Goal: Obtain resource: Obtain resource

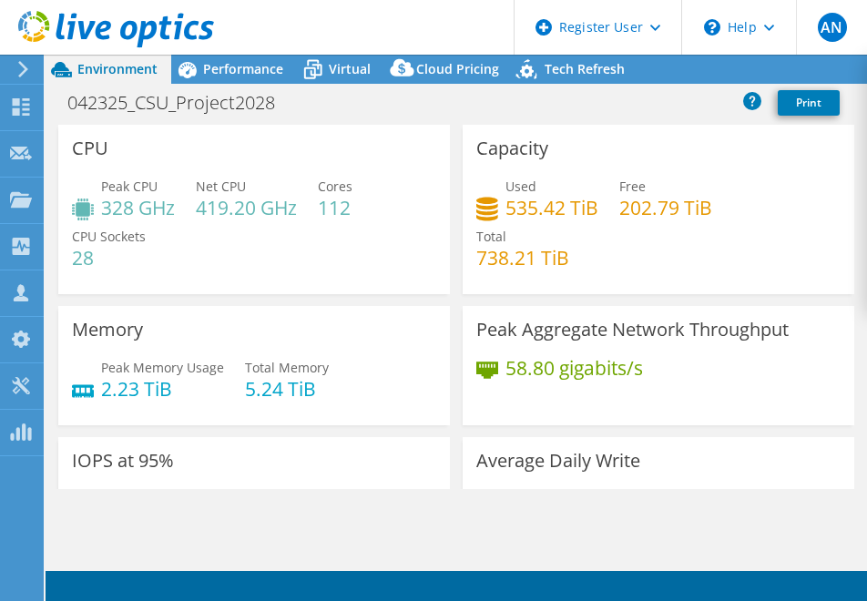
select select "USEast"
select select "USD"
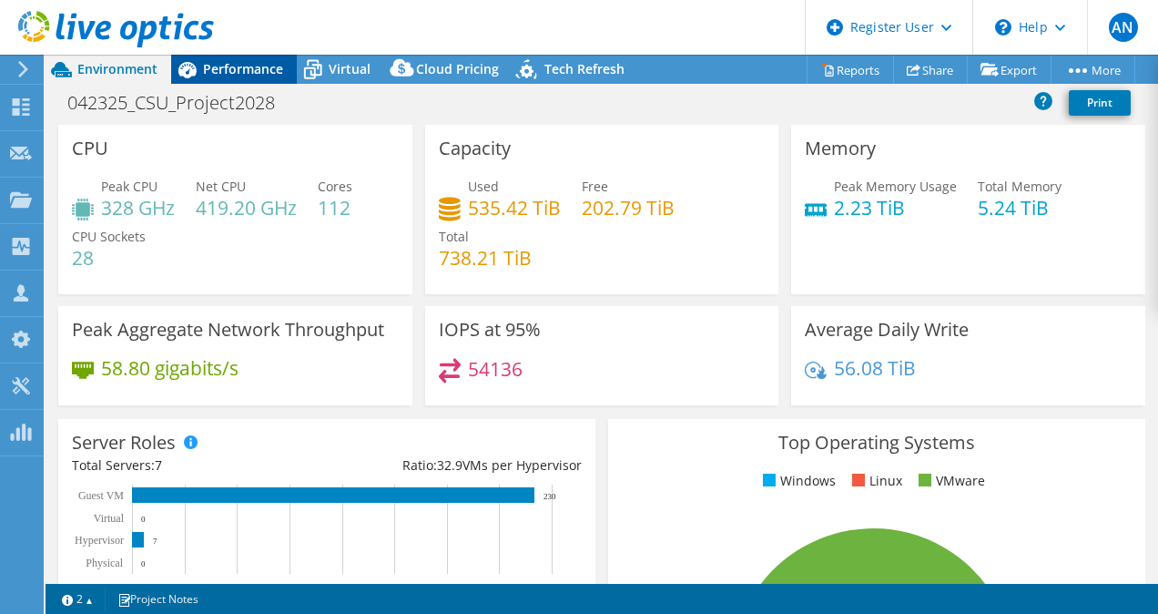
click at [219, 64] on span "Performance" at bounding box center [243, 68] width 80 height 17
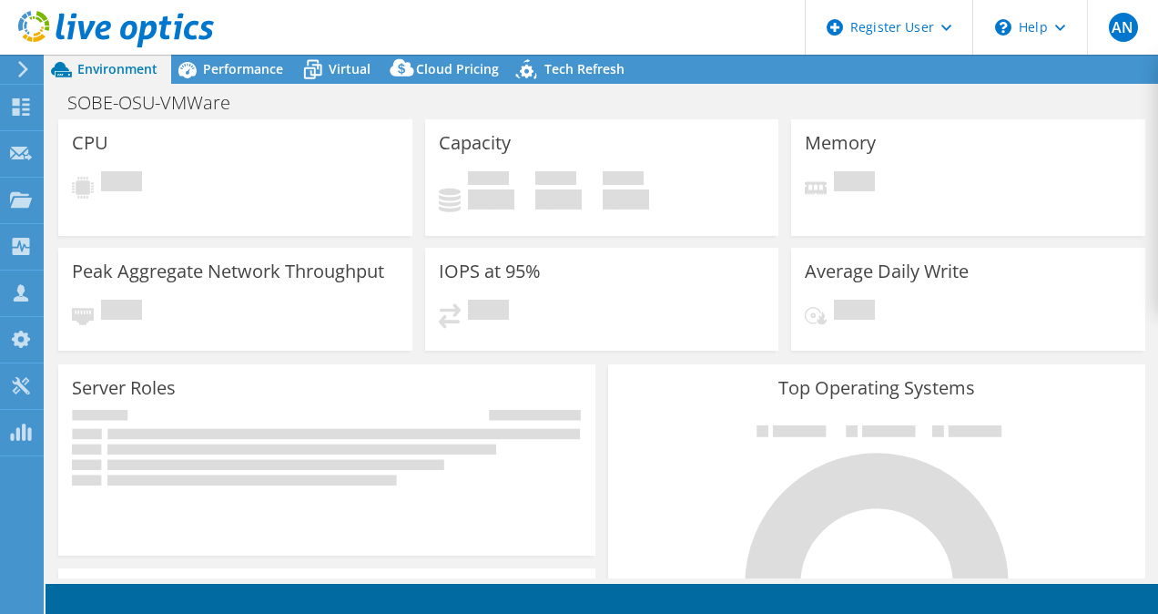
select select "USD"
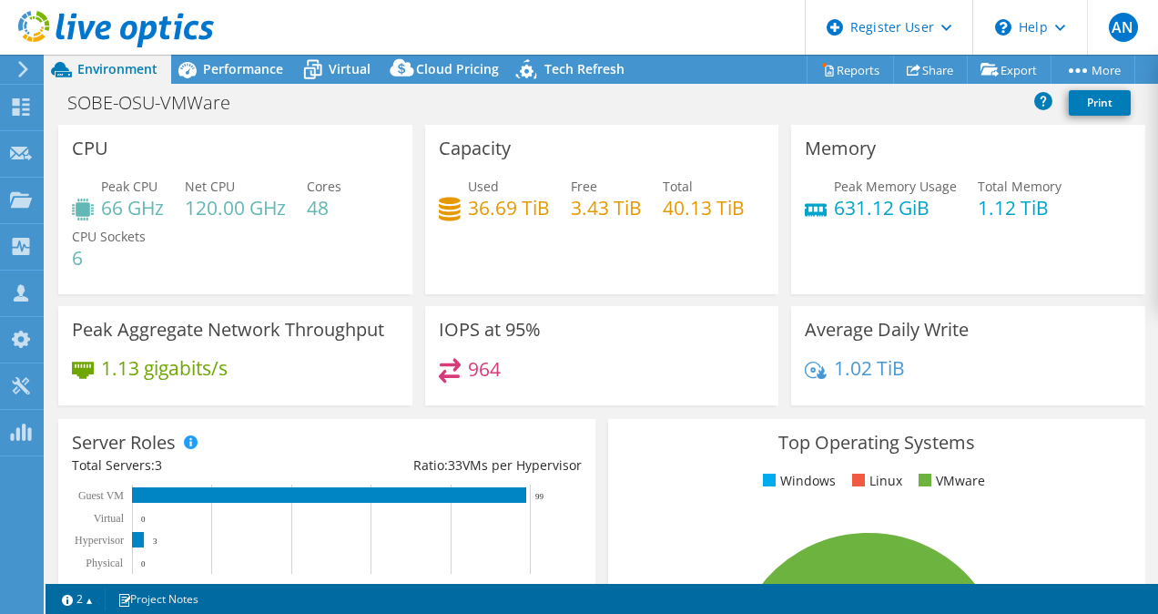
scroll to position [151, 0]
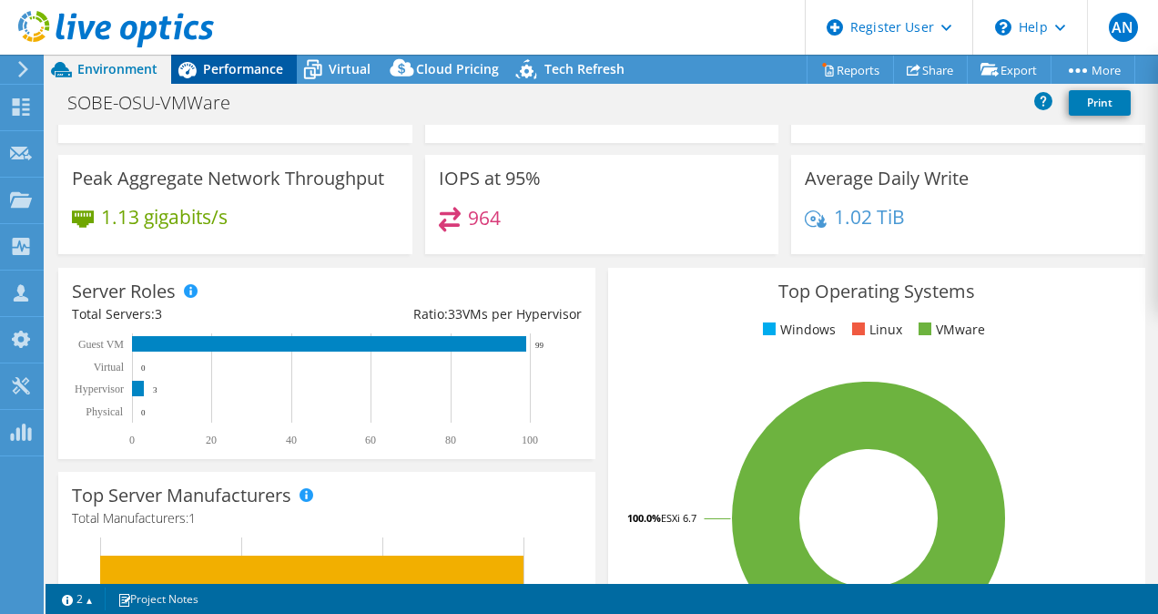
click at [252, 68] on span "Performance" at bounding box center [243, 68] width 80 height 17
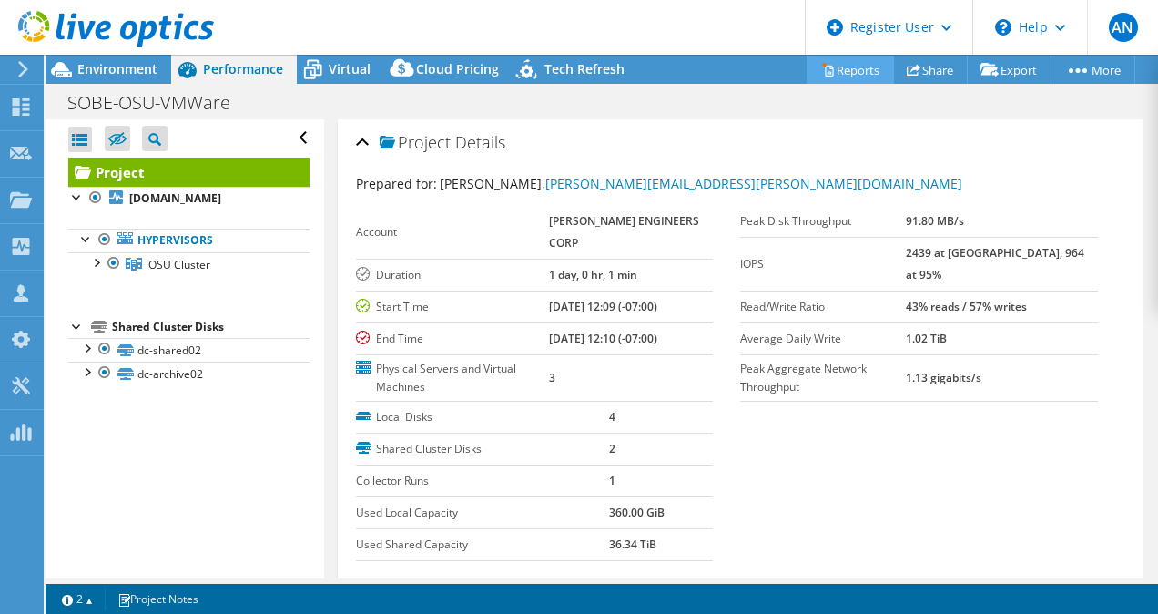
click at [843, 57] on link "Reports" at bounding box center [850, 70] width 87 height 28
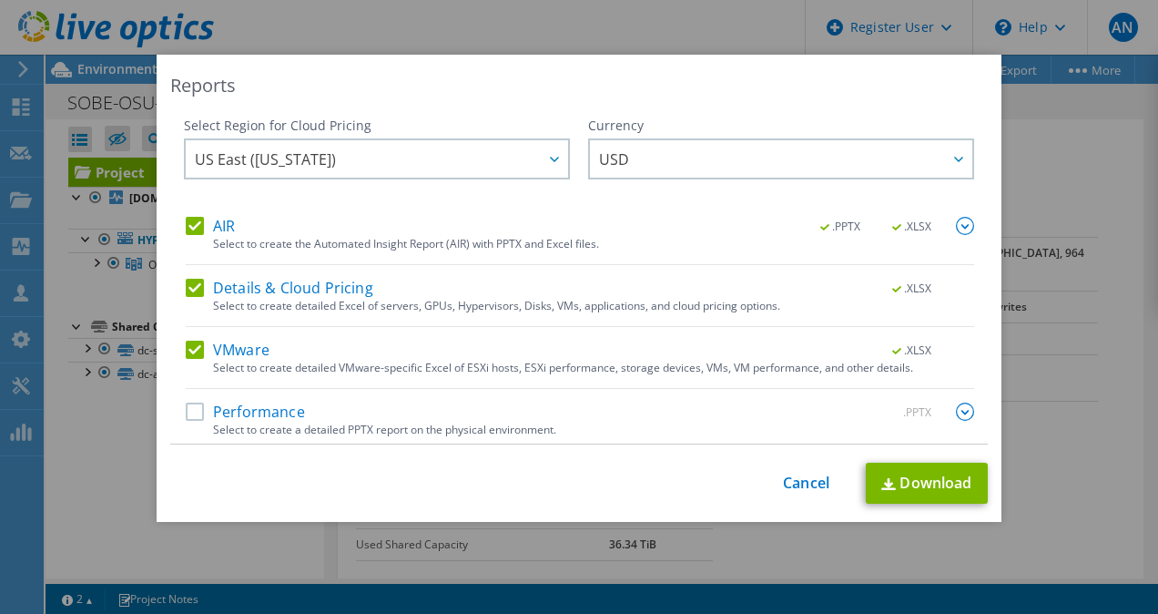
click at [186, 413] on label "Performance" at bounding box center [245, 411] width 119 height 18
click at [0, 0] on input "Performance" at bounding box center [0, 0] width 0 height 0
click at [188, 288] on label "Details & Cloud Pricing" at bounding box center [280, 288] width 188 height 18
click at [0, 0] on input "Details & Cloud Pricing" at bounding box center [0, 0] width 0 height 0
click at [186, 222] on label "AIR" at bounding box center [210, 226] width 49 height 18
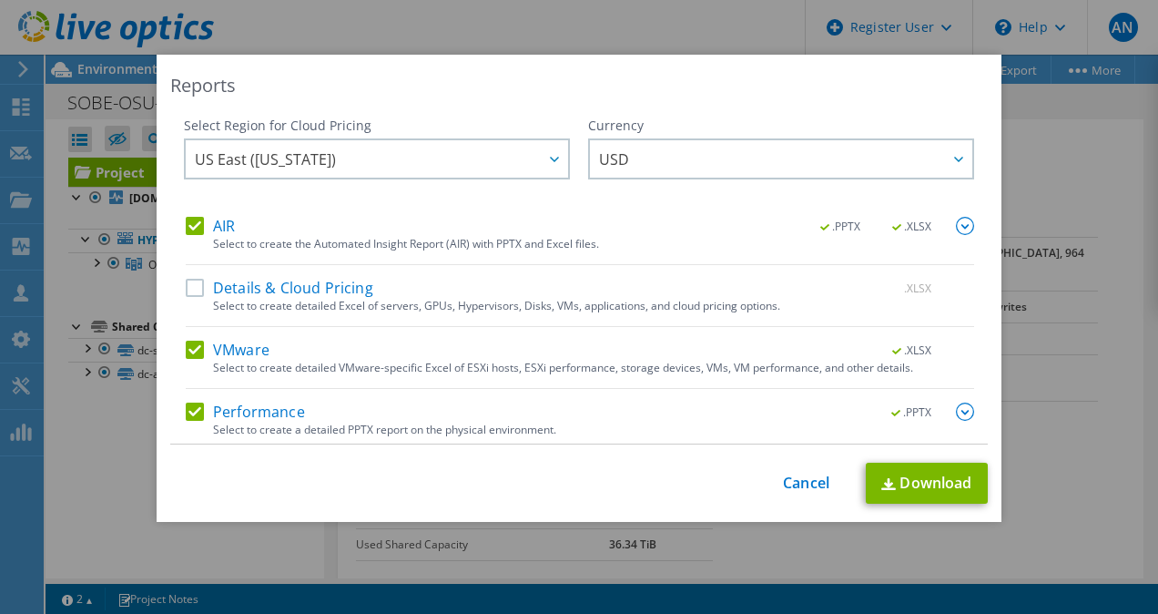
click at [0, 0] on input "AIR" at bounding box center [0, 0] width 0 height 0
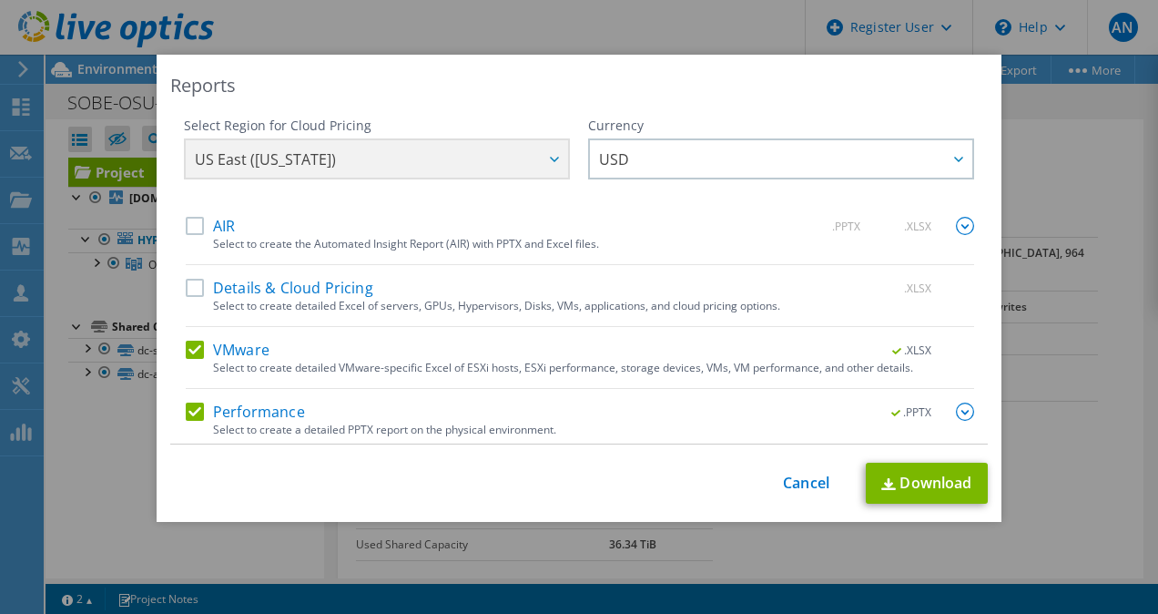
scroll to position [5, 0]
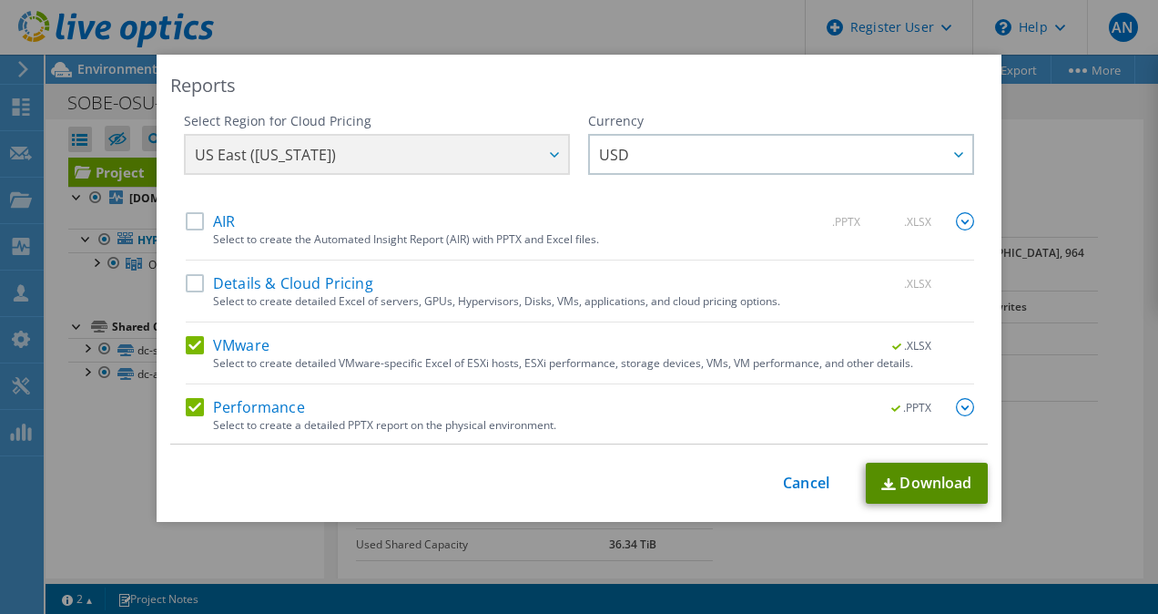
click at [925, 483] on link "Download" at bounding box center [927, 482] width 122 height 41
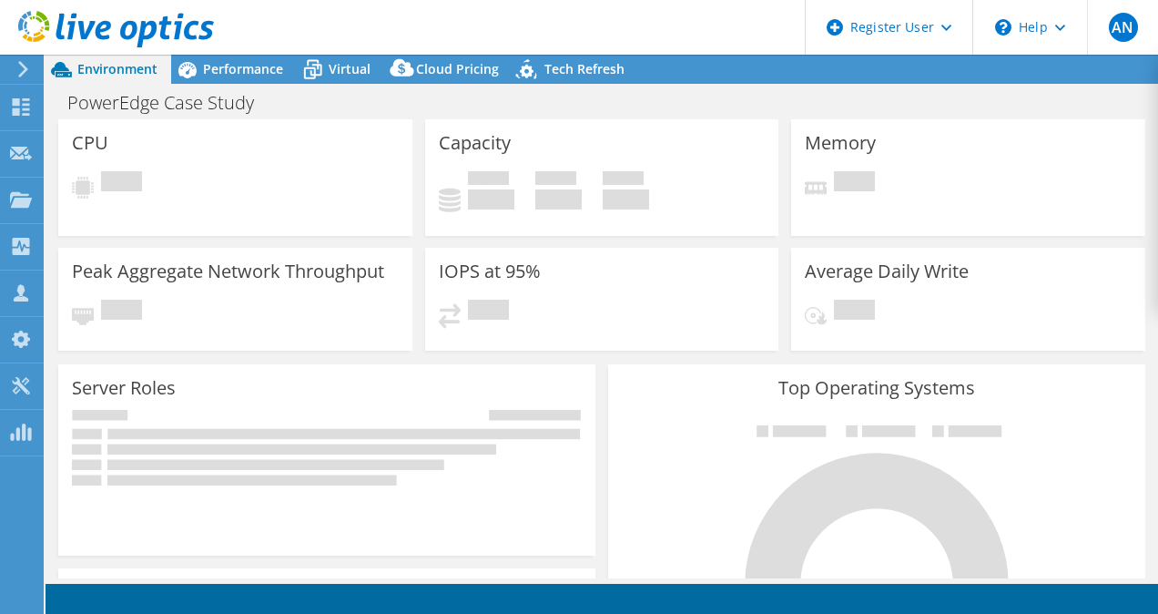
select select "USD"
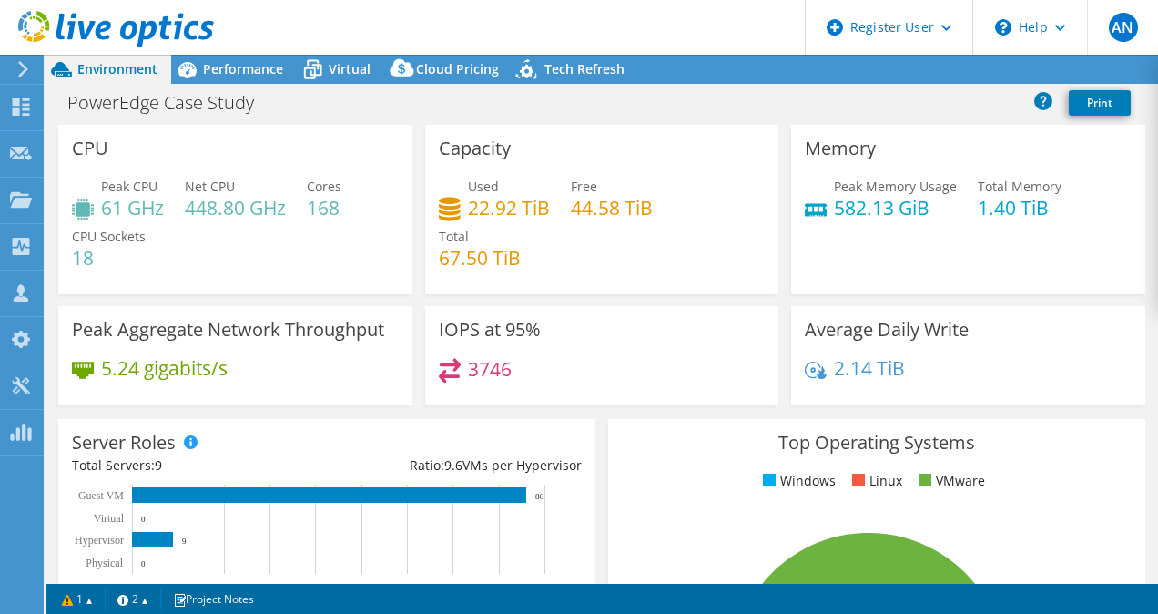
click at [785, 279] on div "Memory Peak Memory Usage 582.13 GiB Total Memory 1.40 TiB" at bounding box center [968, 209] width 367 height 169
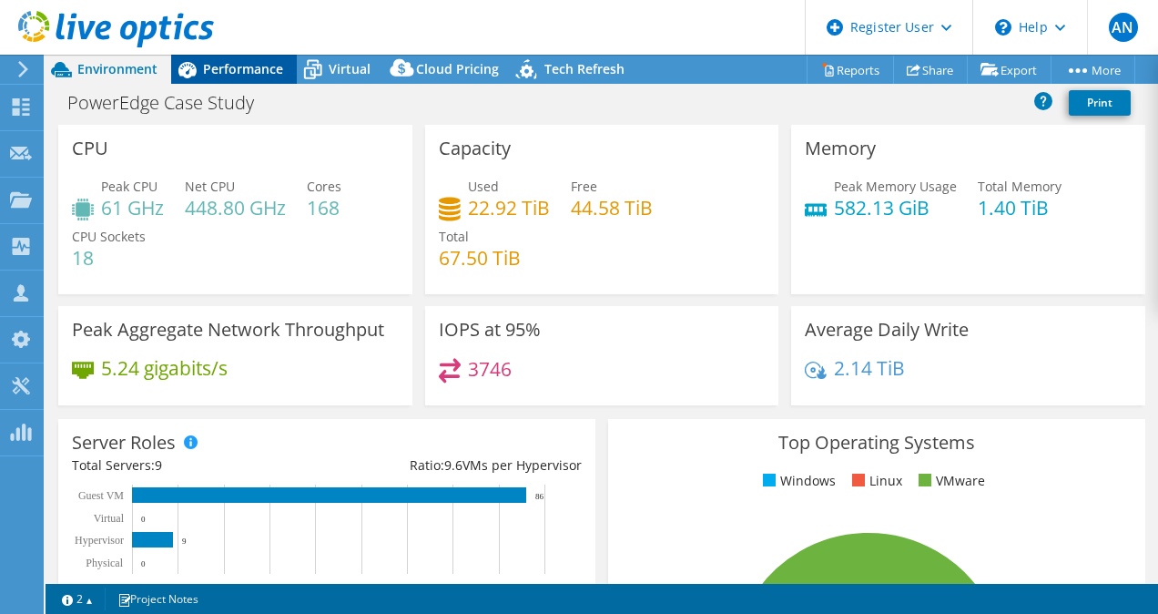
click at [237, 66] on span "Performance" at bounding box center [243, 68] width 80 height 17
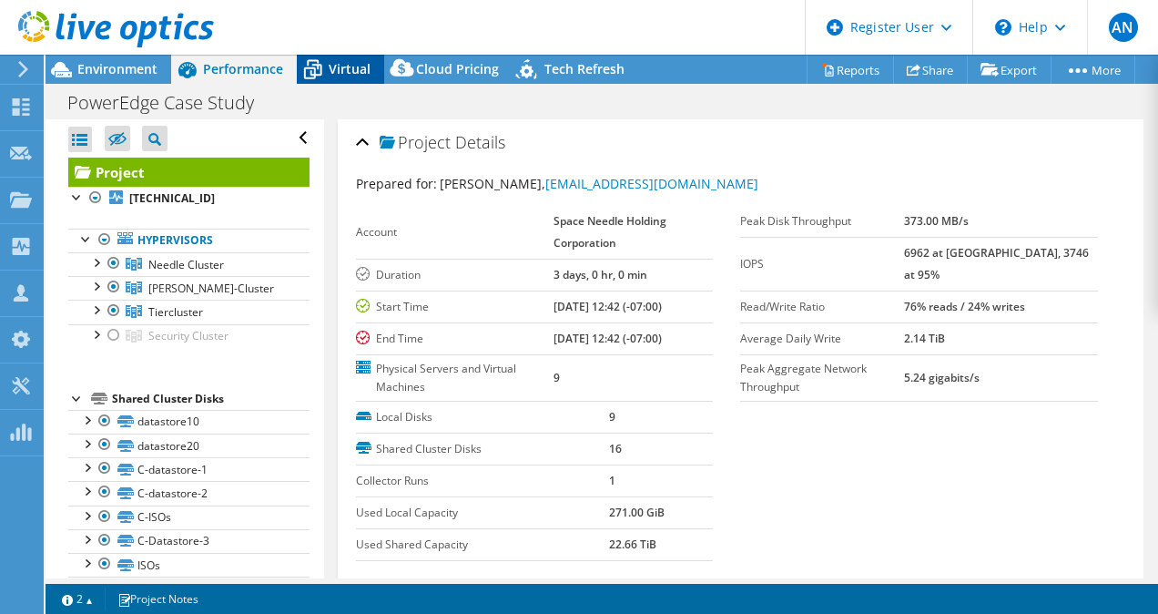
click at [324, 65] on icon at bounding box center [313, 70] width 32 height 32
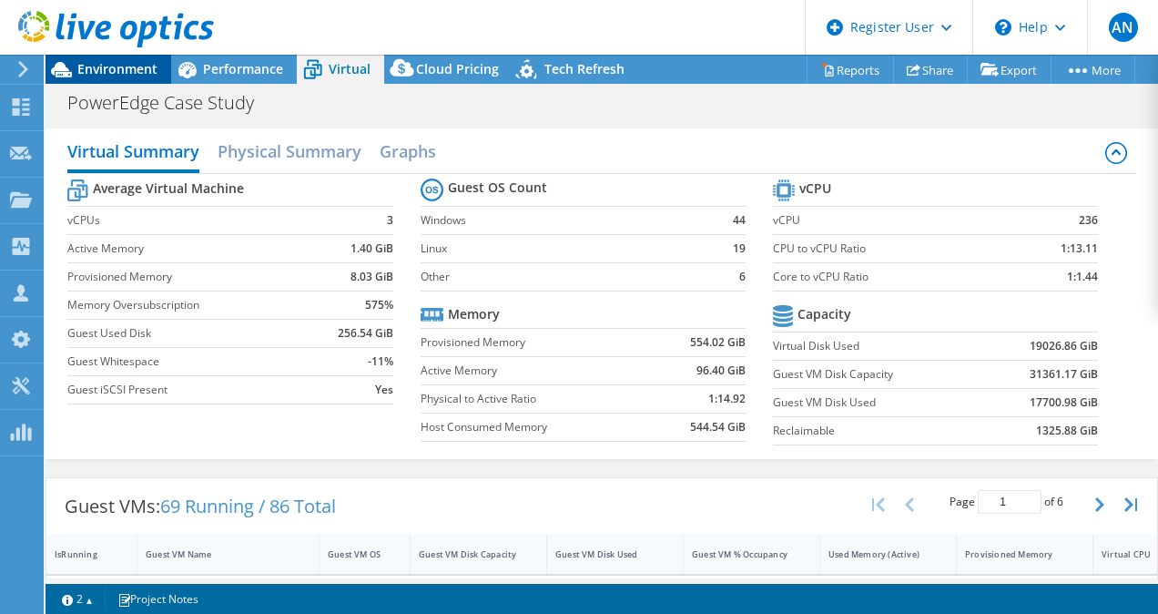
click at [109, 67] on span "Environment" at bounding box center [117, 68] width 80 height 17
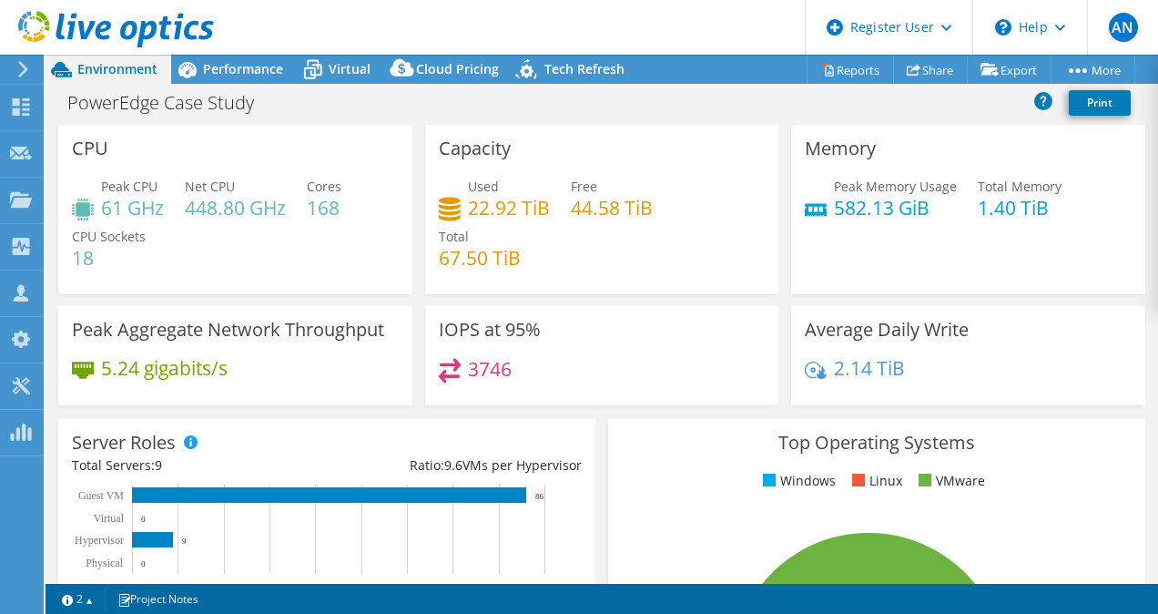
click at [120, 266] on h4 "18" at bounding box center [109, 258] width 74 height 20
click at [832, 237] on div "Memory Peak Memory Usage 582.13 GiB Total Memory 1.40 TiB" at bounding box center [968, 209] width 354 height 169
click at [276, 248] on div "Peak CPU 61 GHz Net CPU 448.80 GHz Cores 168 CPU Sockets 18" at bounding box center [235, 231] width 327 height 109
click at [340, 68] on span "Virtual" at bounding box center [350, 68] width 42 height 17
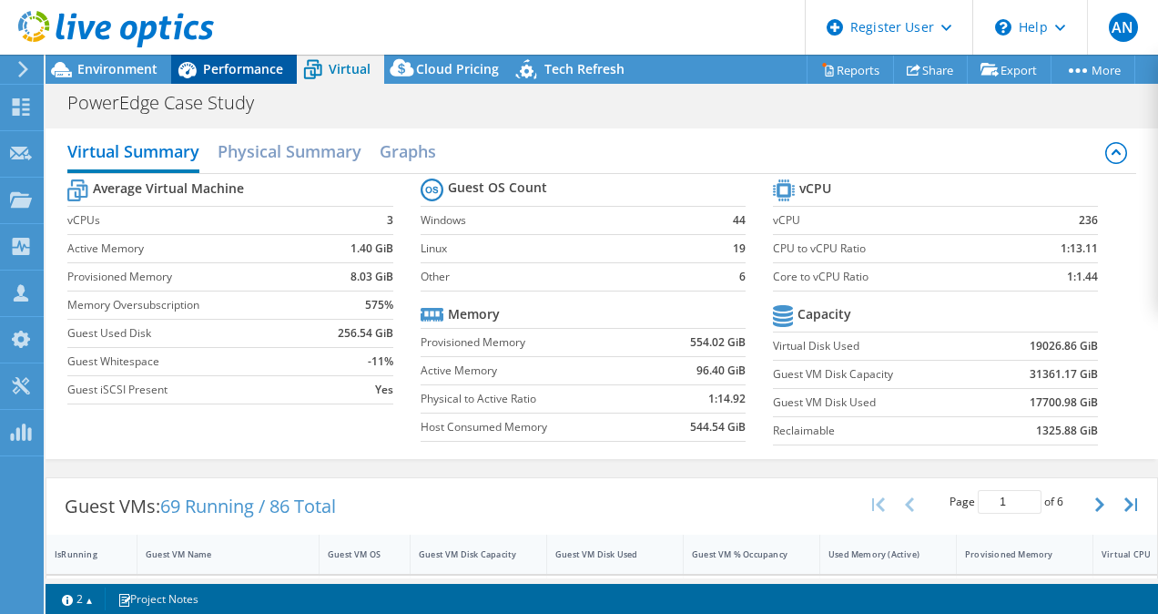
click at [262, 69] on span "Performance" at bounding box center [243, 68] width 80 height 17
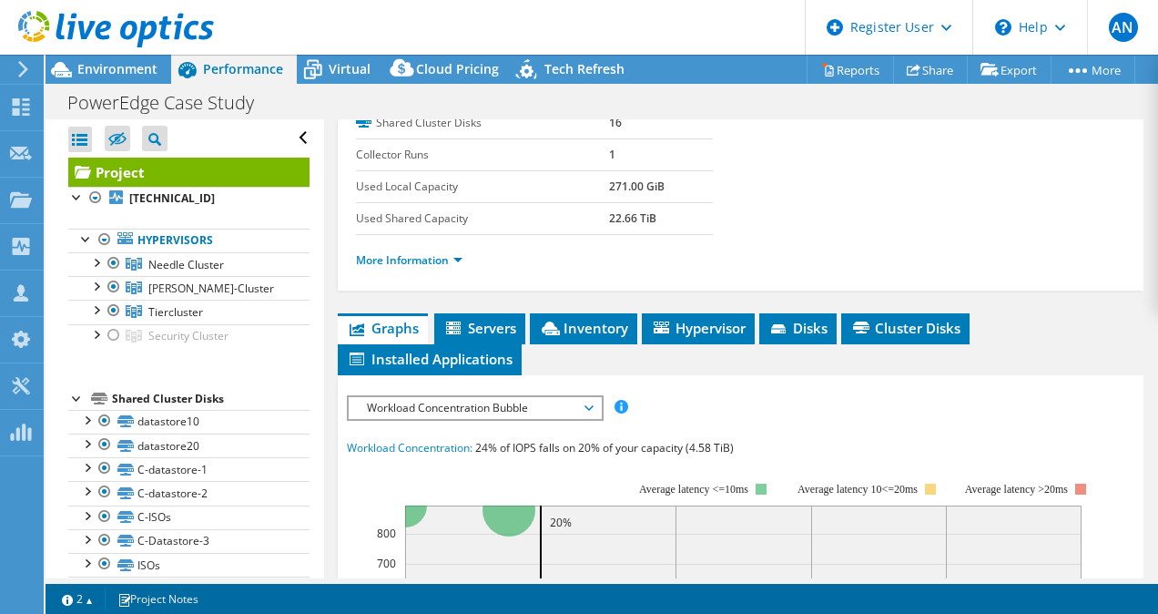
scroll to position [303, 0]
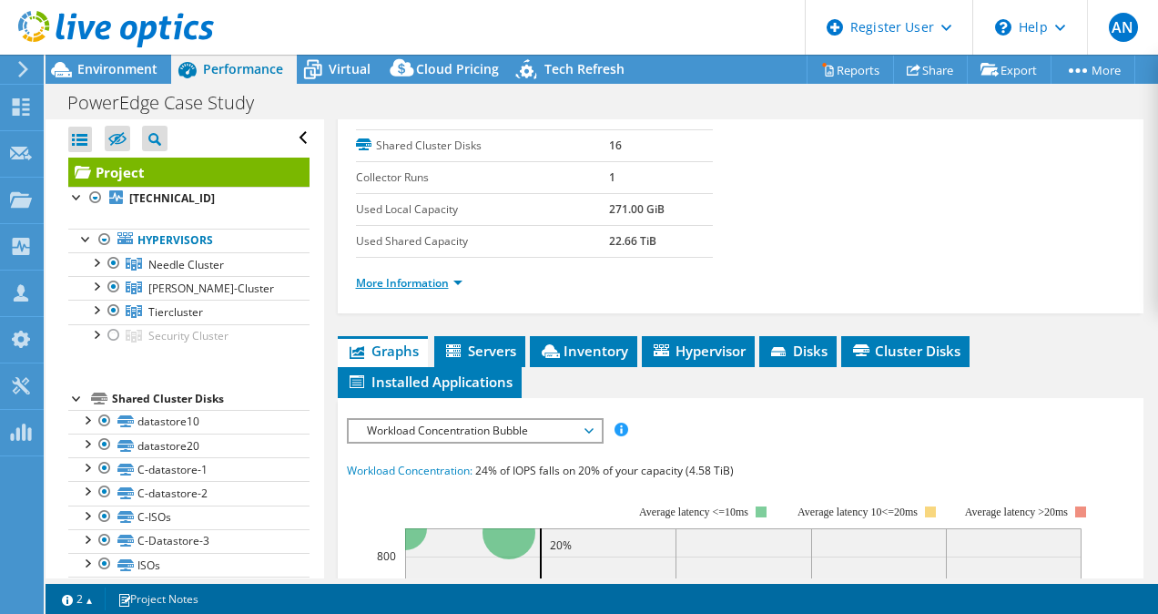
click at [435, 275] on link "More Information" at bounding box center [409, 282] width 107 height 15
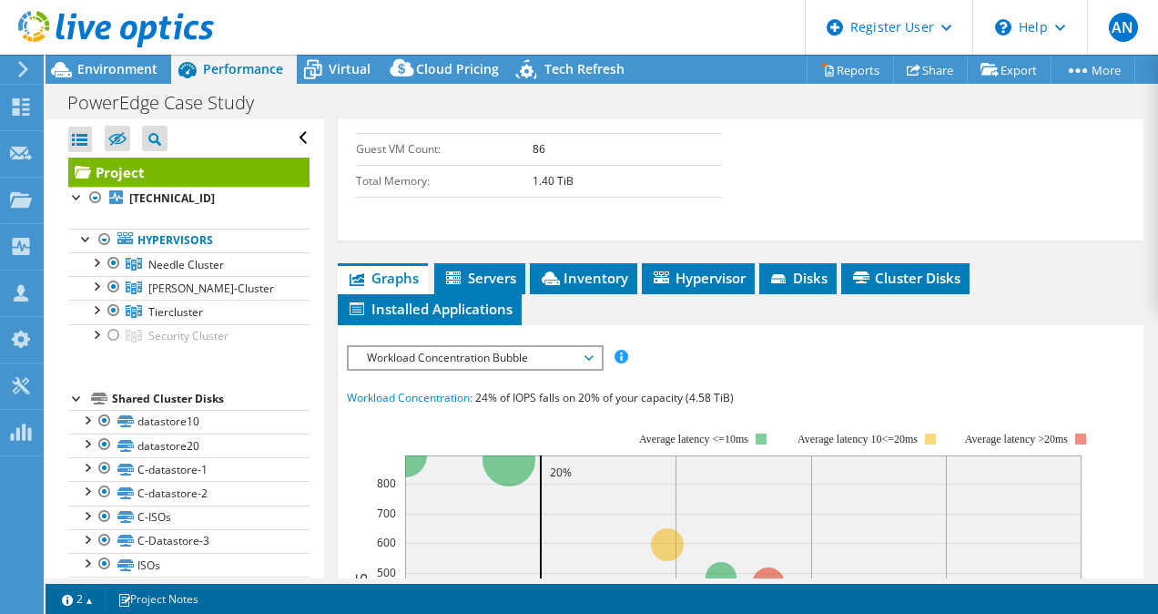
scroll to position [910, 0]
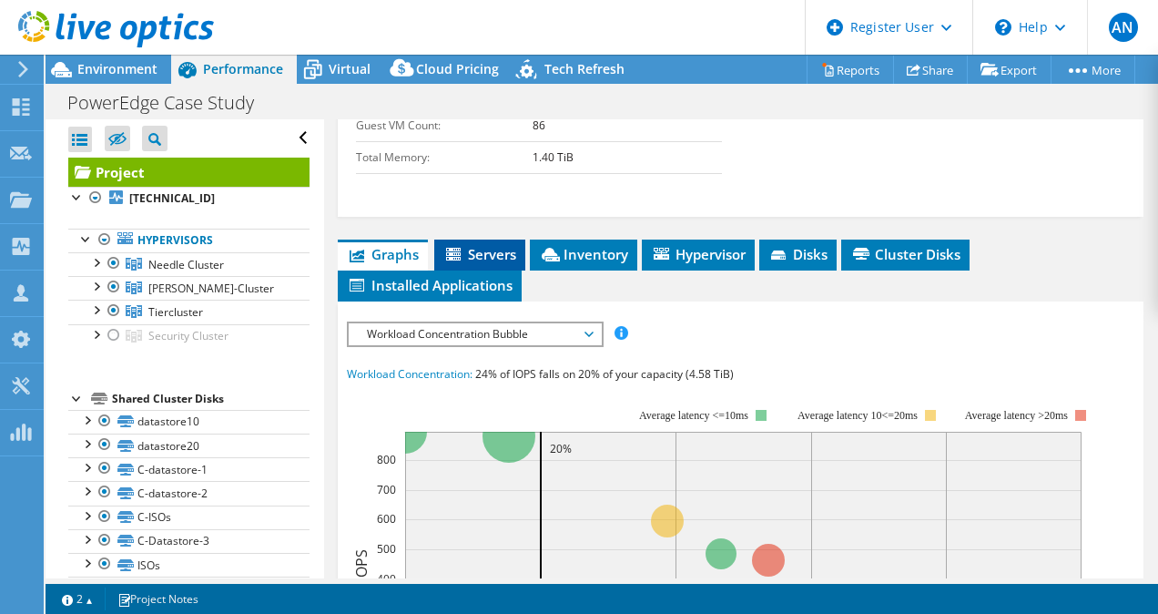
click at [469, 245] on span "Servers" at bounding box center [479, 254] width 73 height 18
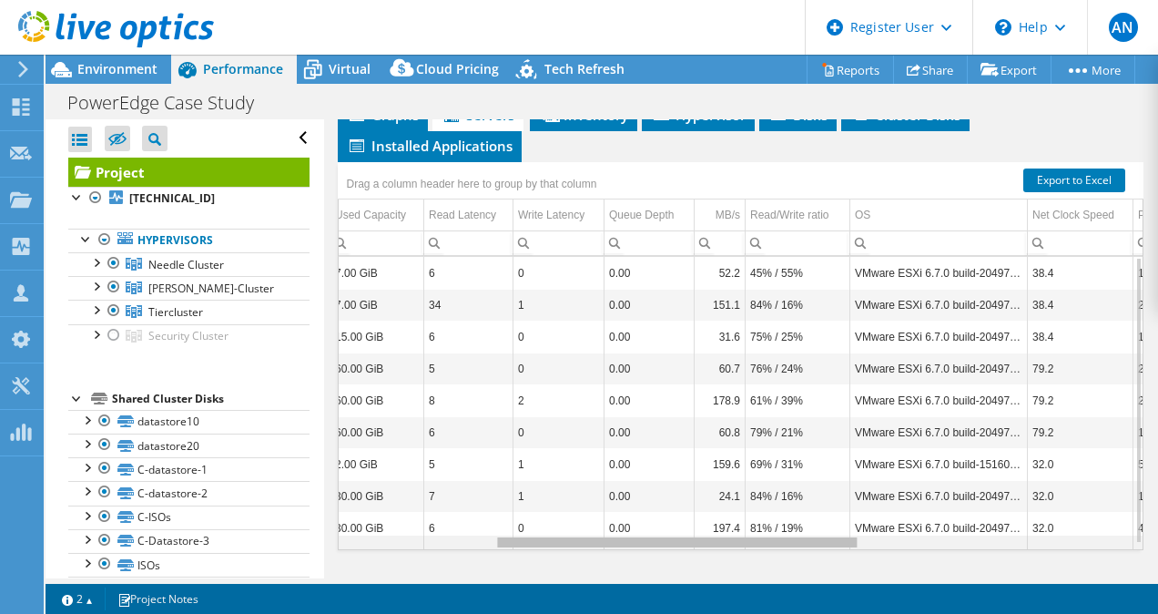
scroll to position [0, 342]
drag, startPoint x: 674, startPoint y: 535, endPoint x: 840, endPoint y: 536, distance: 166.6
click at [840, 536] on body "AN Dell User Aston Noronha [EMAIL_ADDRESS][DOMAIN_NAME] Dell My Profile Log Out…" at bounding box center [579, 307] width 1158 height 614
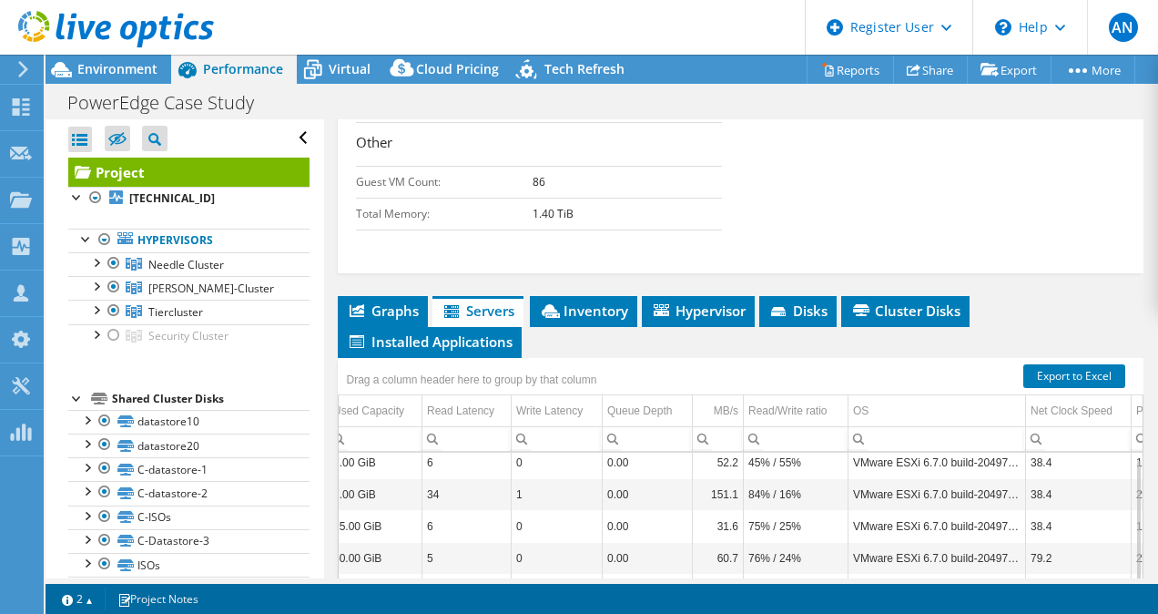
scroll to position [898, 0]
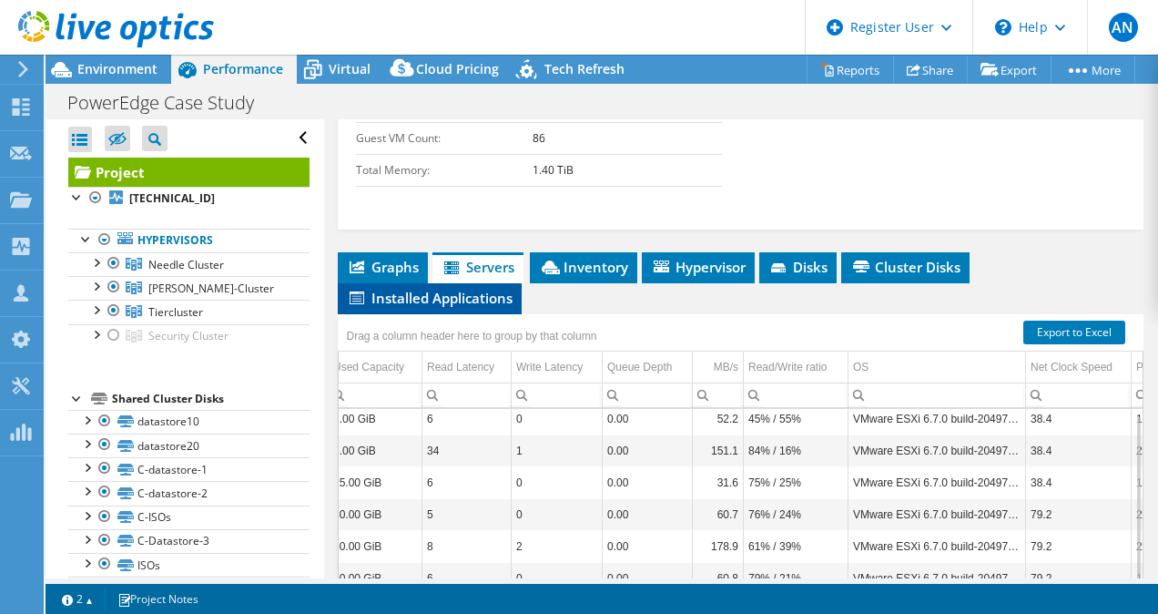
click at [469, 289] on span "Installed Applications" at bounding box center [430, 298] width 166 height 18
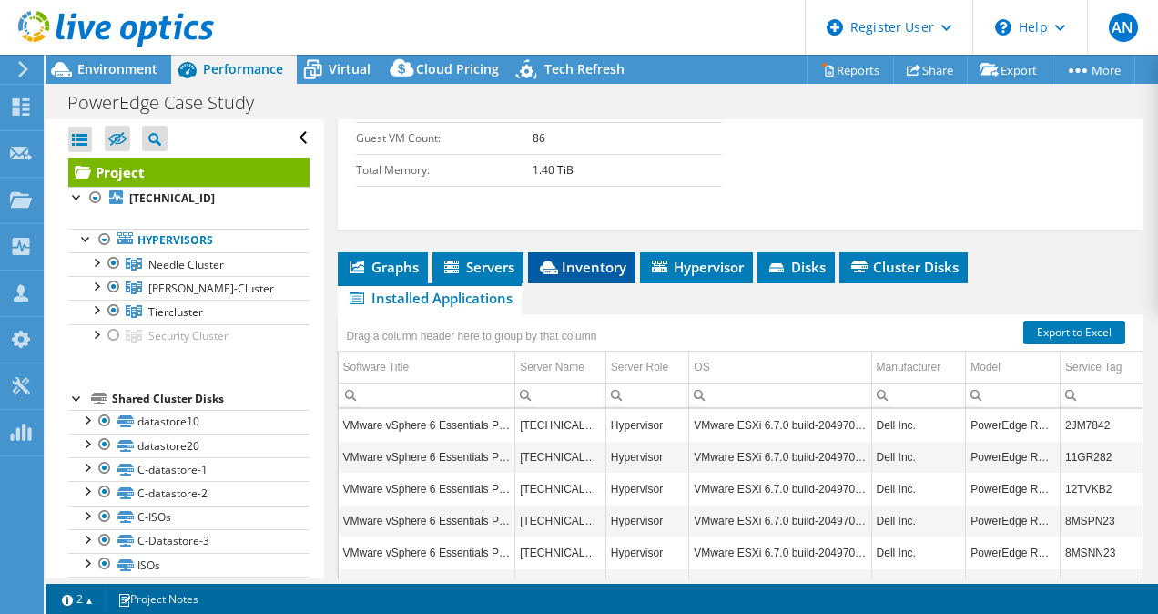
click at [613, 258] on span "Inventory" at bounding box center [581, 267] width 89 height 18
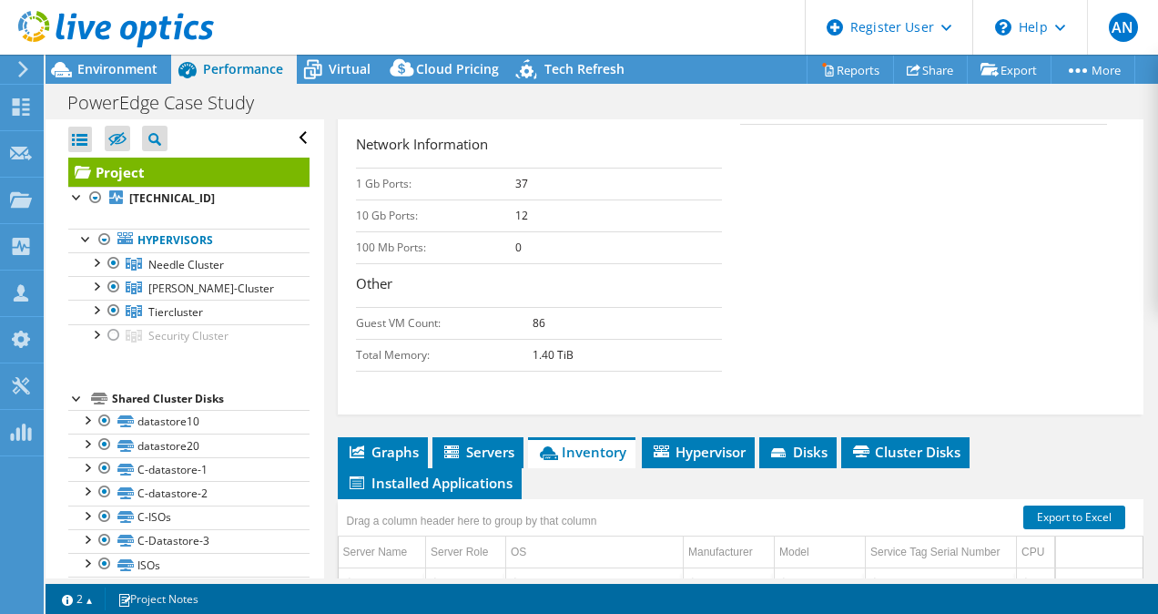
scroll to position [594, 0]
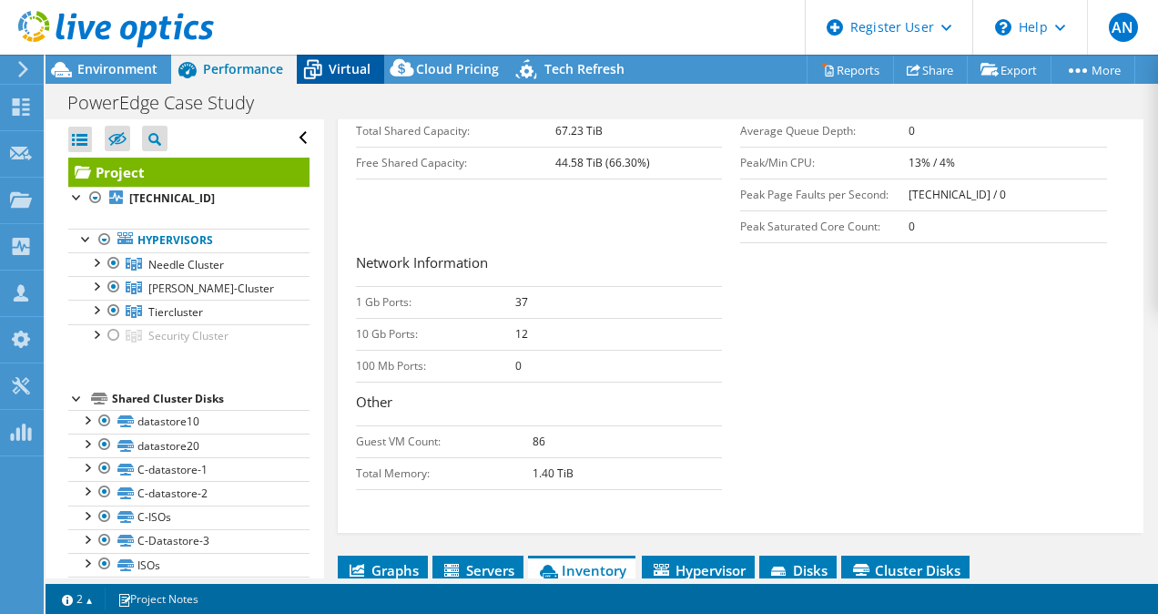
click at [330, 69] on span "Virtual" at bounding box center [350, 68] width 42 height 17
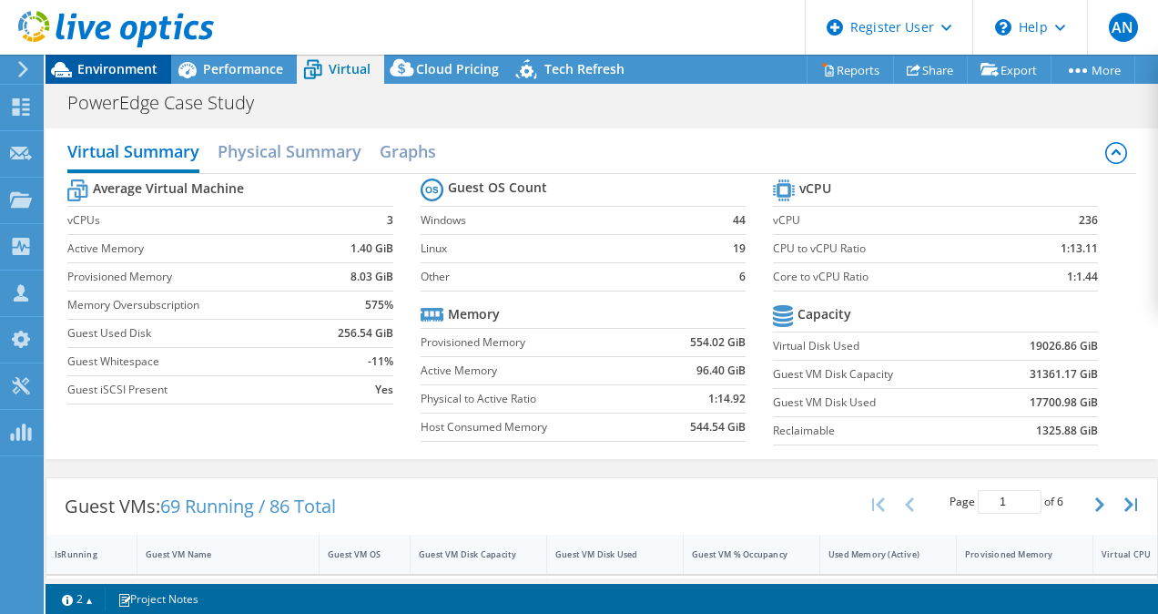
click at [137, 71] on span "Environment" at bounding box center [117, 68] width 80 height 17
